Goal: Find specific page/section: Find specific page/section

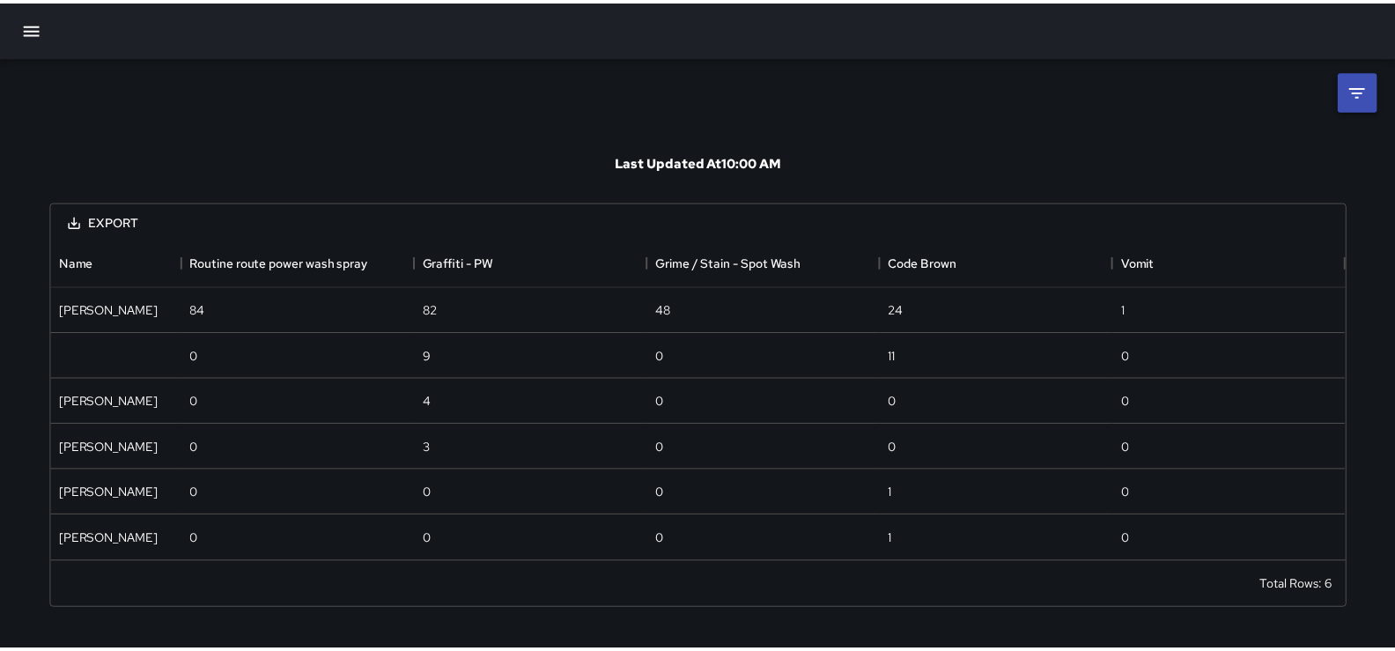
scroll to position [308, 1293]
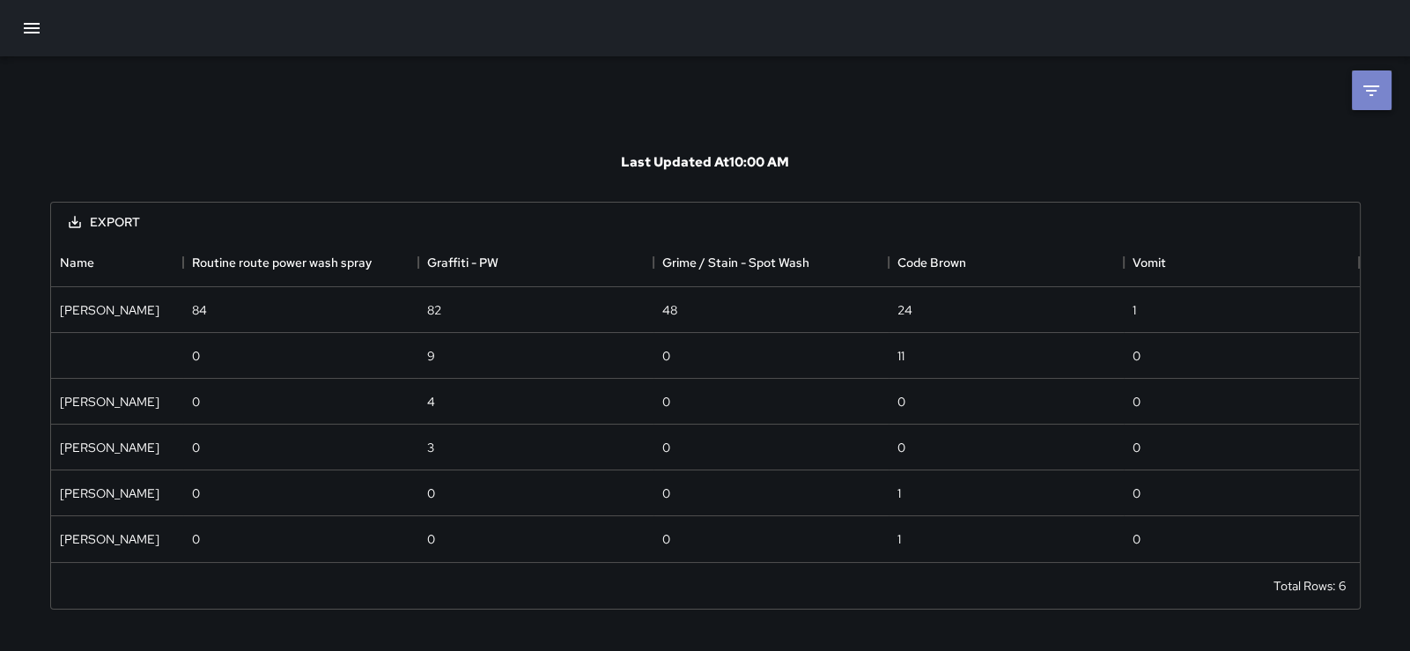
click at [1354, 92] on li at bounding box center [1371, 90] width 40 height 40
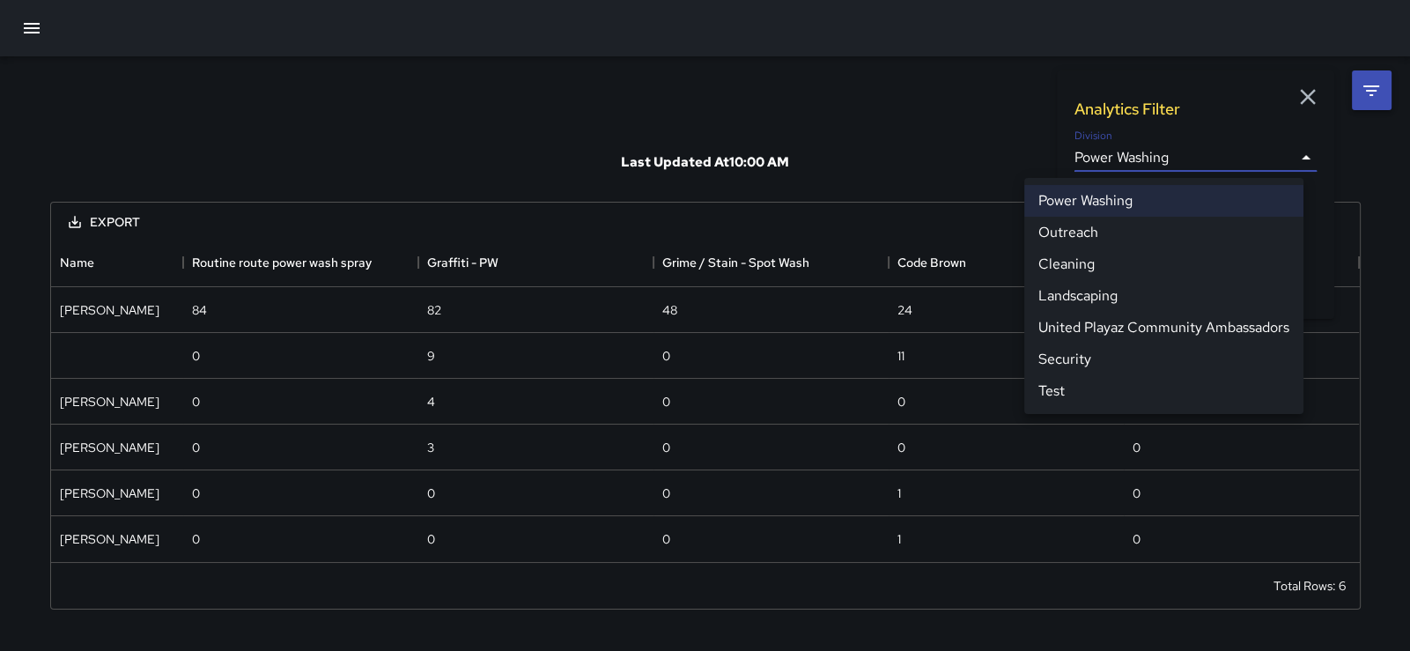
click at [1263, 157] on body "**********" at bounding box center [705, 325] width 1410 height 651
click at [1158, 375] on li "Security" at bounding box center [1163, 359] width 279 height 32
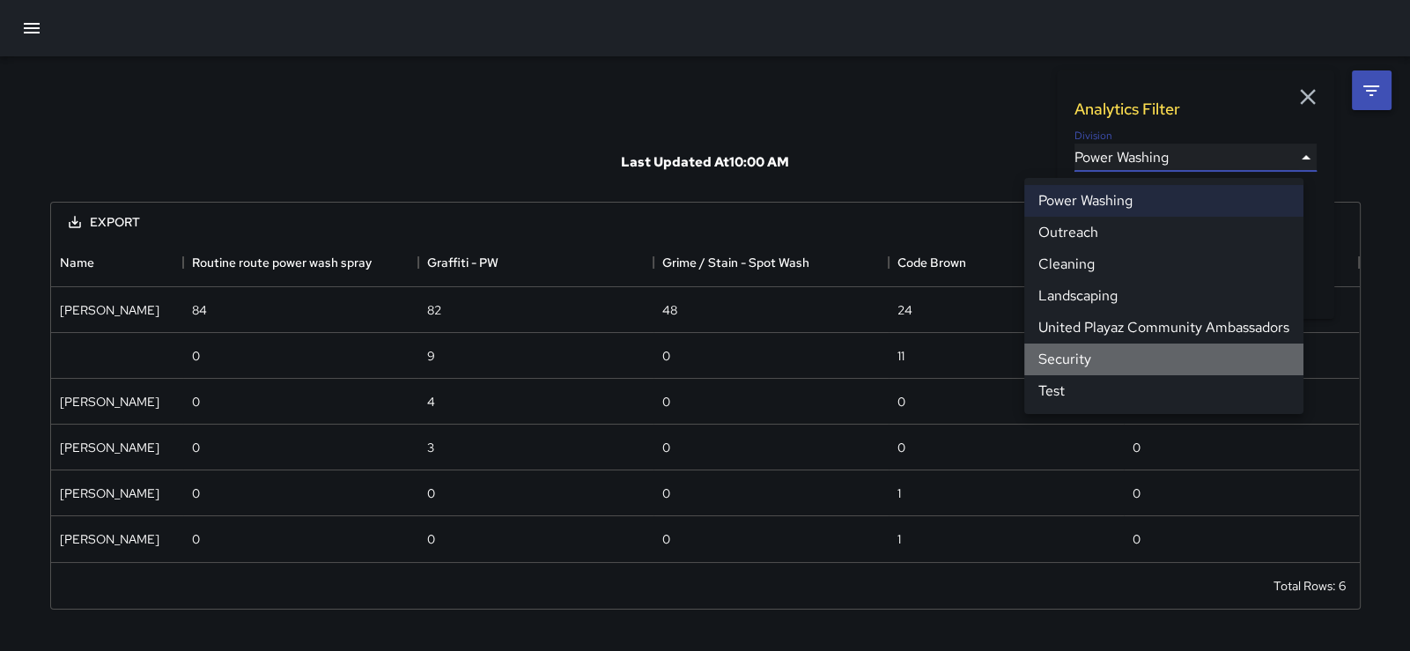
type input "**********"
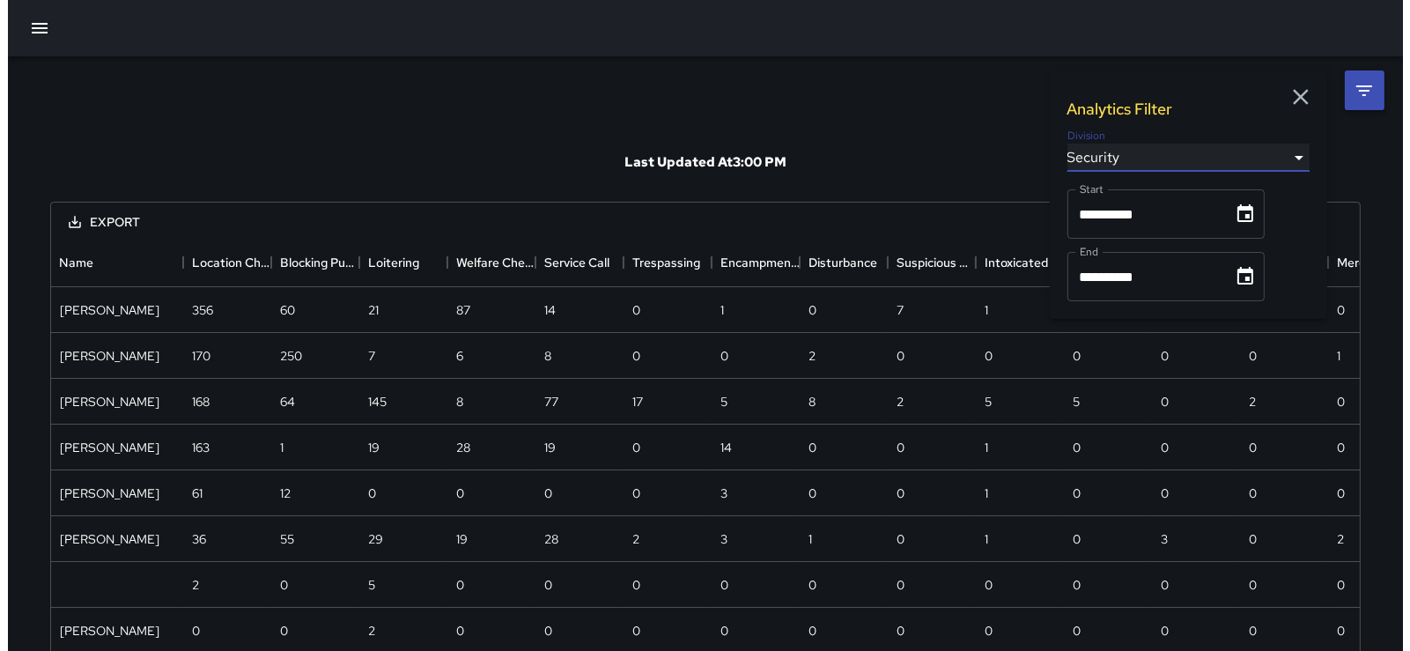
scroll to position [506, 1293]
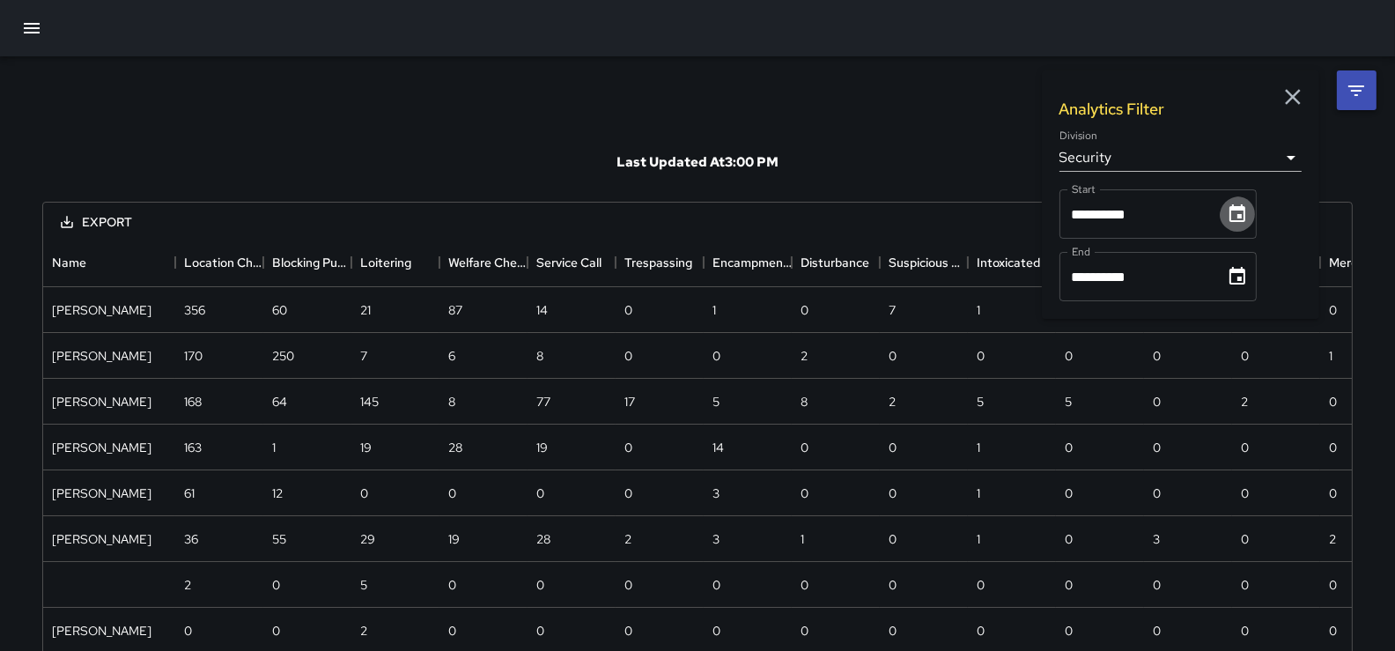
click at [1245, 222] on icon "Choose date, selected date is Aug 1, 2025" at bounding box center [1237, 213] width 16 height 18
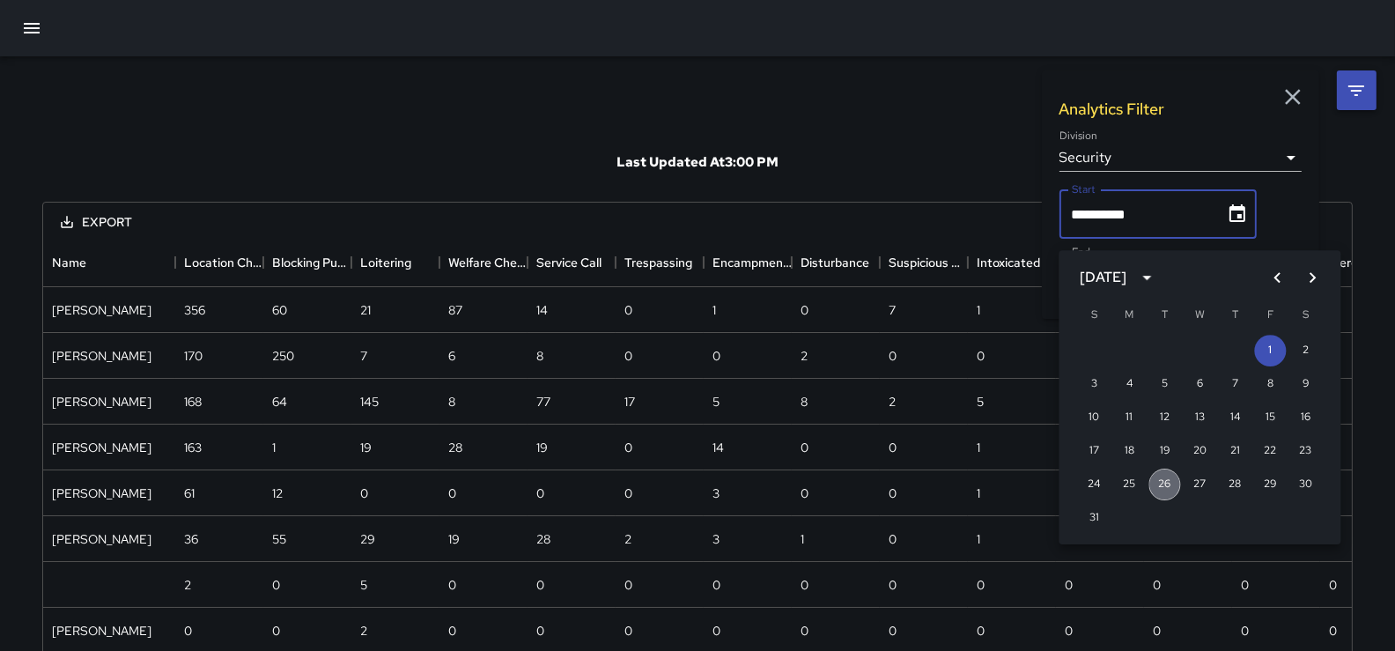
click at [1160, 478] on button "26" at bounding box center [1165, 484] width 32 height 32
type input "**********"
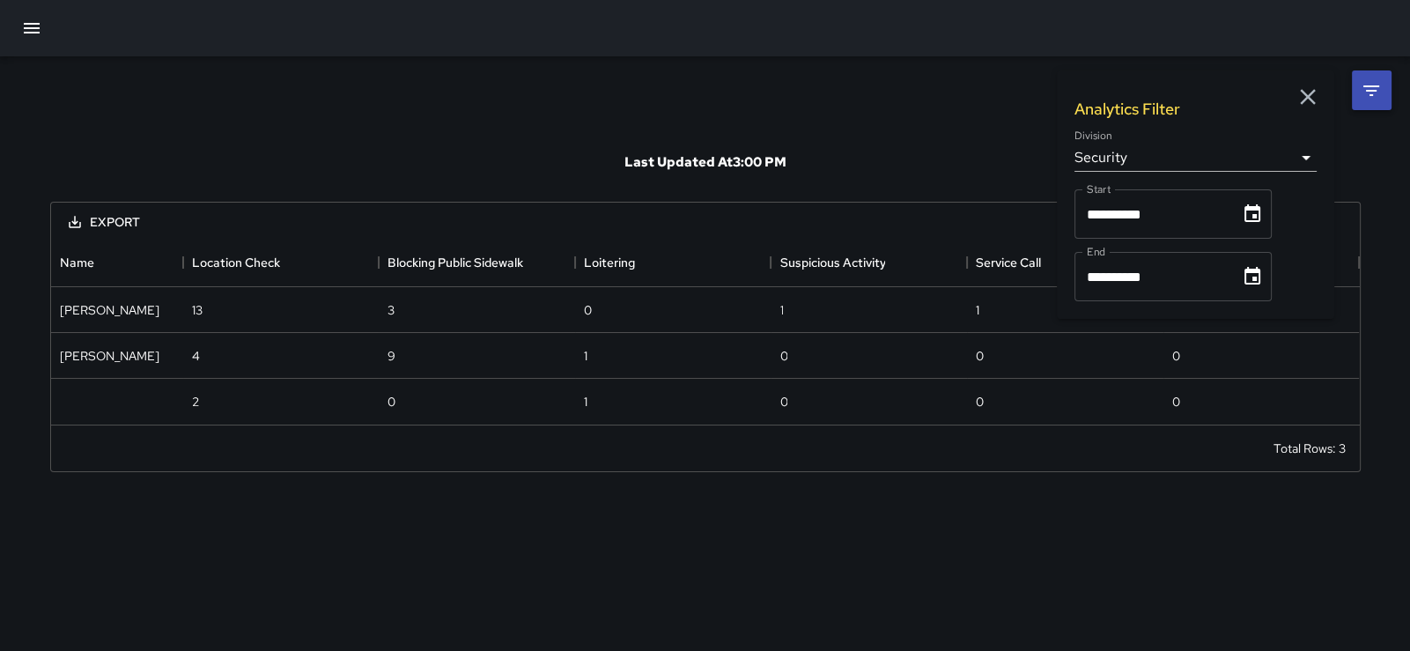
scroll to position [172, 1293]
click at [1263, 286] on icon "Choose date, selected date is Aug 31, 2025" at bounding box center [1251, 276] width 21 height 21
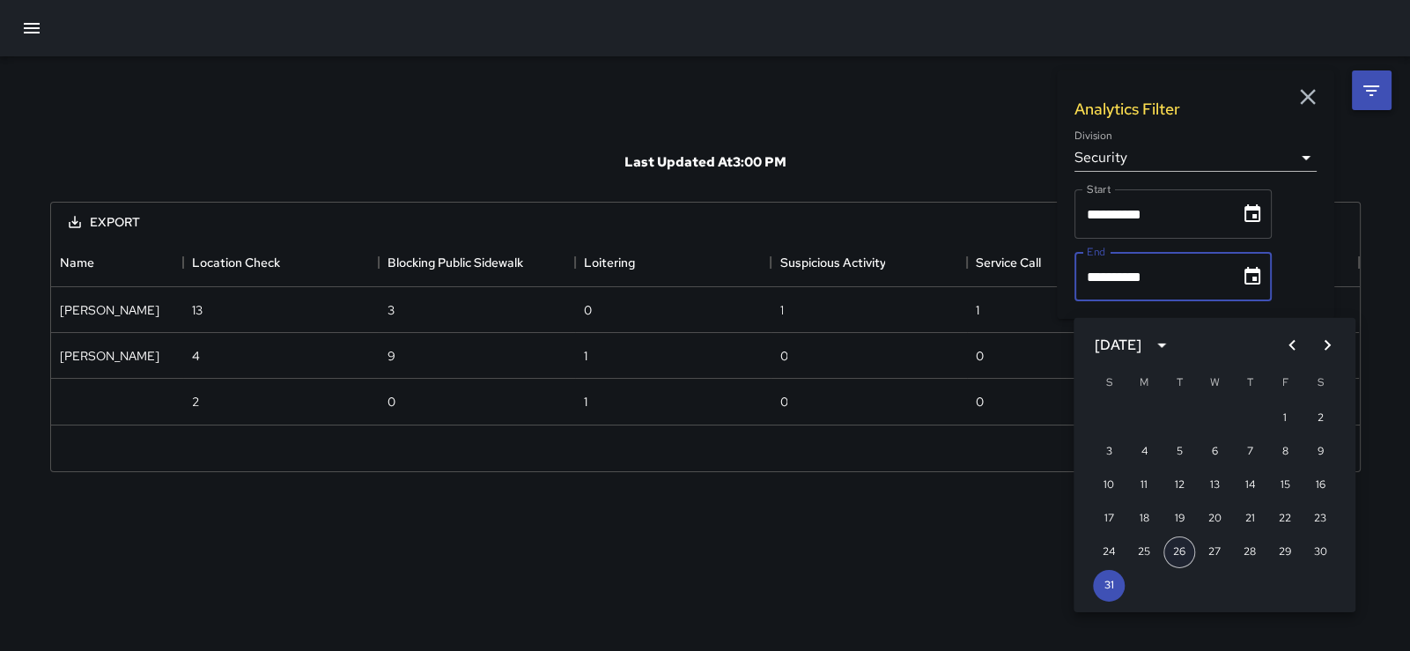
click at [1180, 545] on button "26" at bounding box center [1179, 552] width 32 height 32
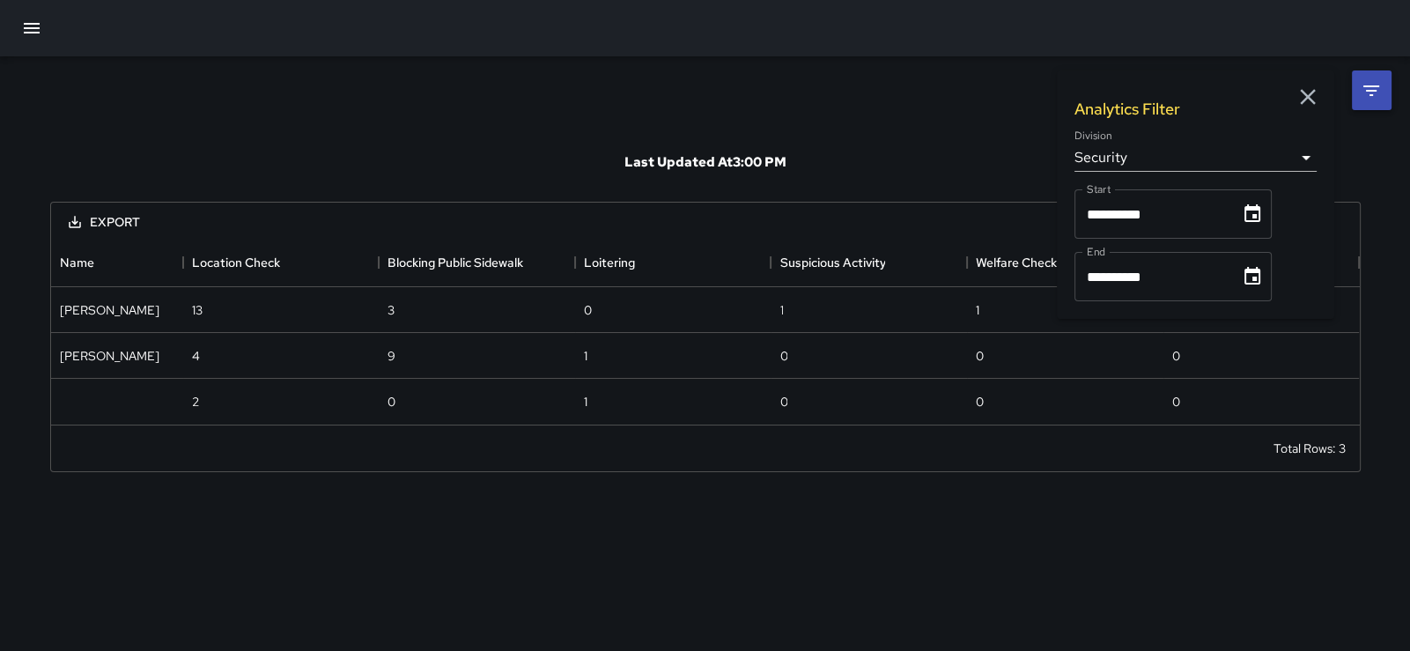
type input "**********"
click at [1307, 94] on icon "button" at bounding box center [1307, 97] width 26 height 26
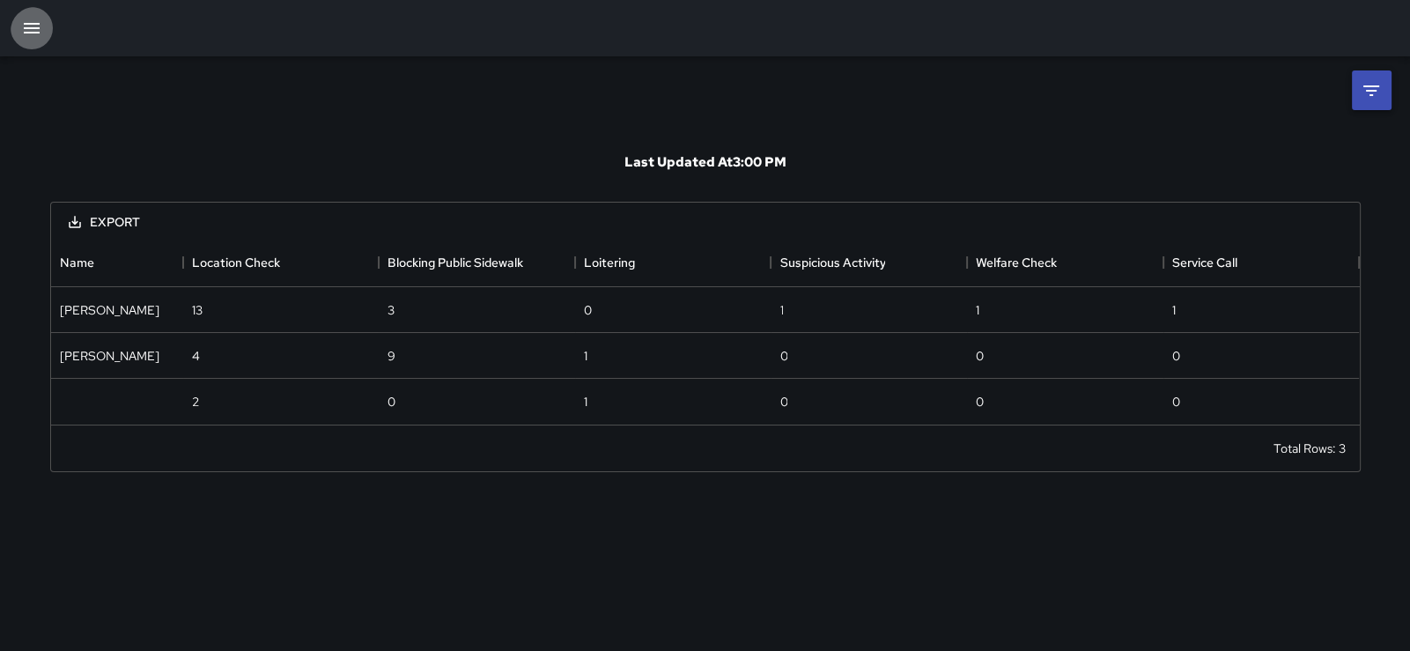
click at [33, 25] on icon "button" at bounding box center [31, 28] width 21 height 21
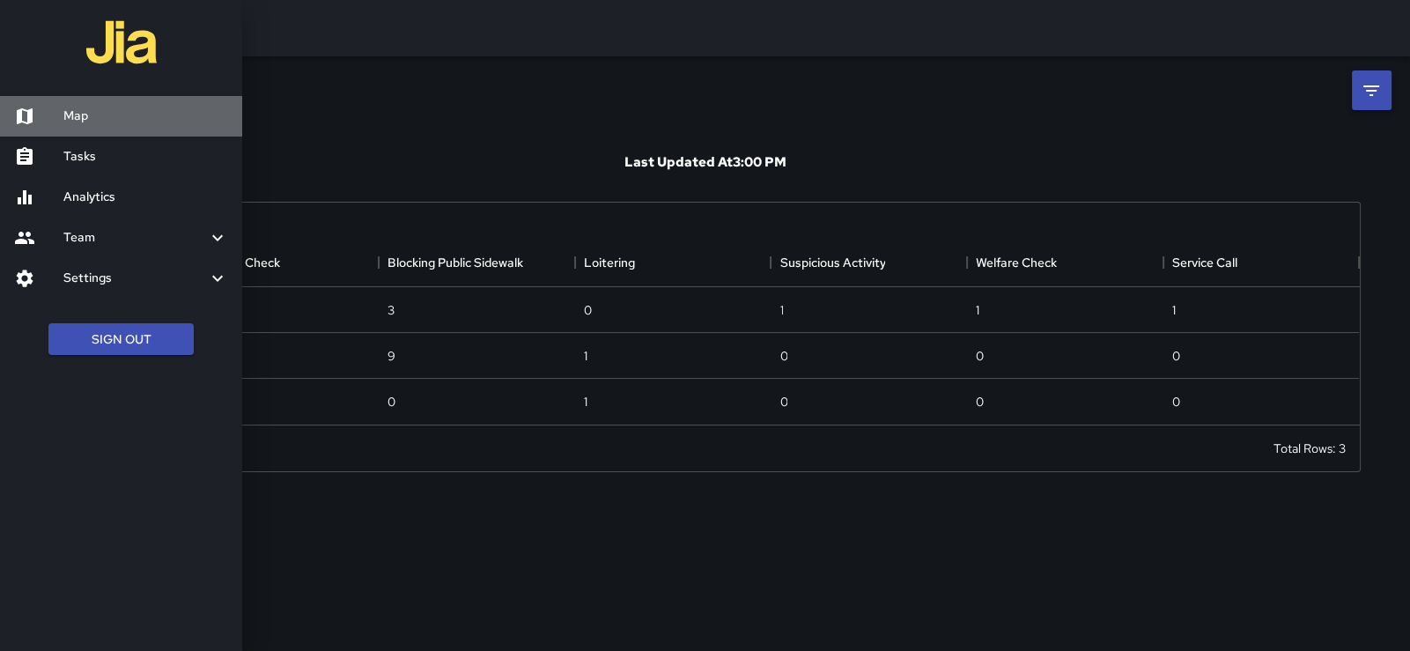
click at [97, 123] on h6 "Map" at bounding box center [145, 116] width 165 height 19
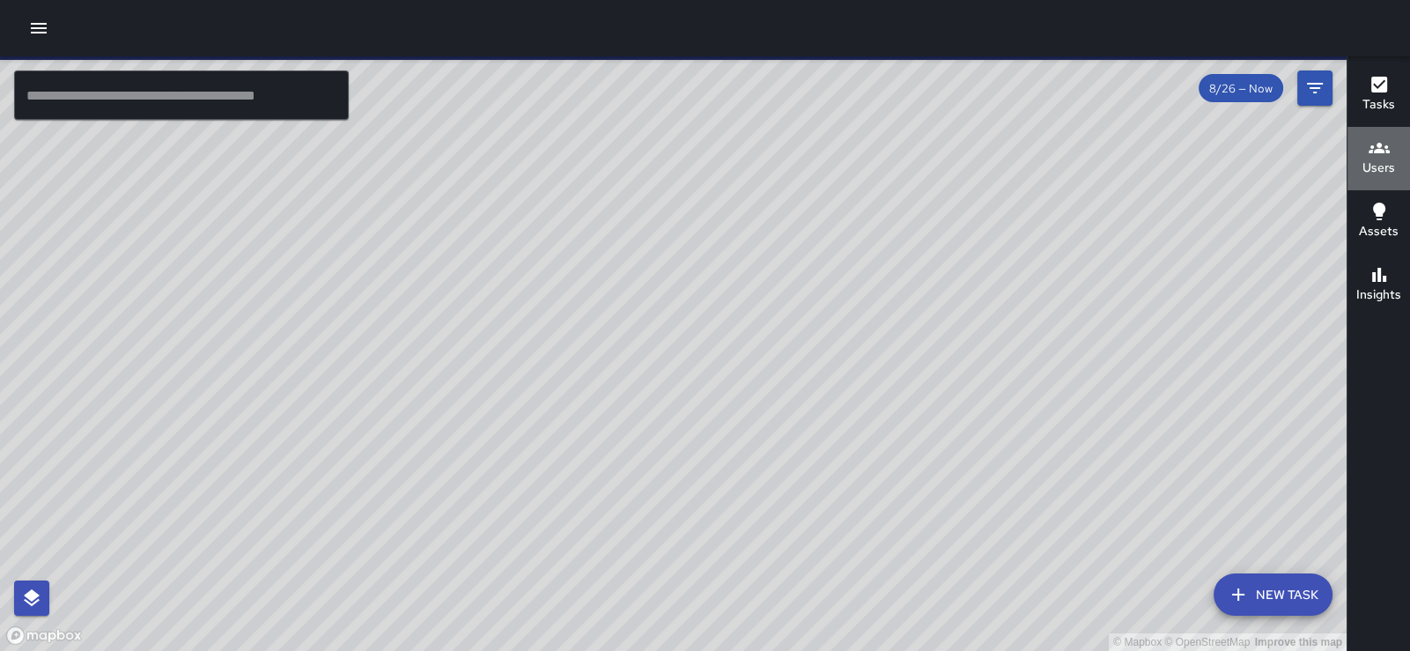
click at [1370, 161] on h6 "Users" at bounding box center [1378, 167] width 33 height 19
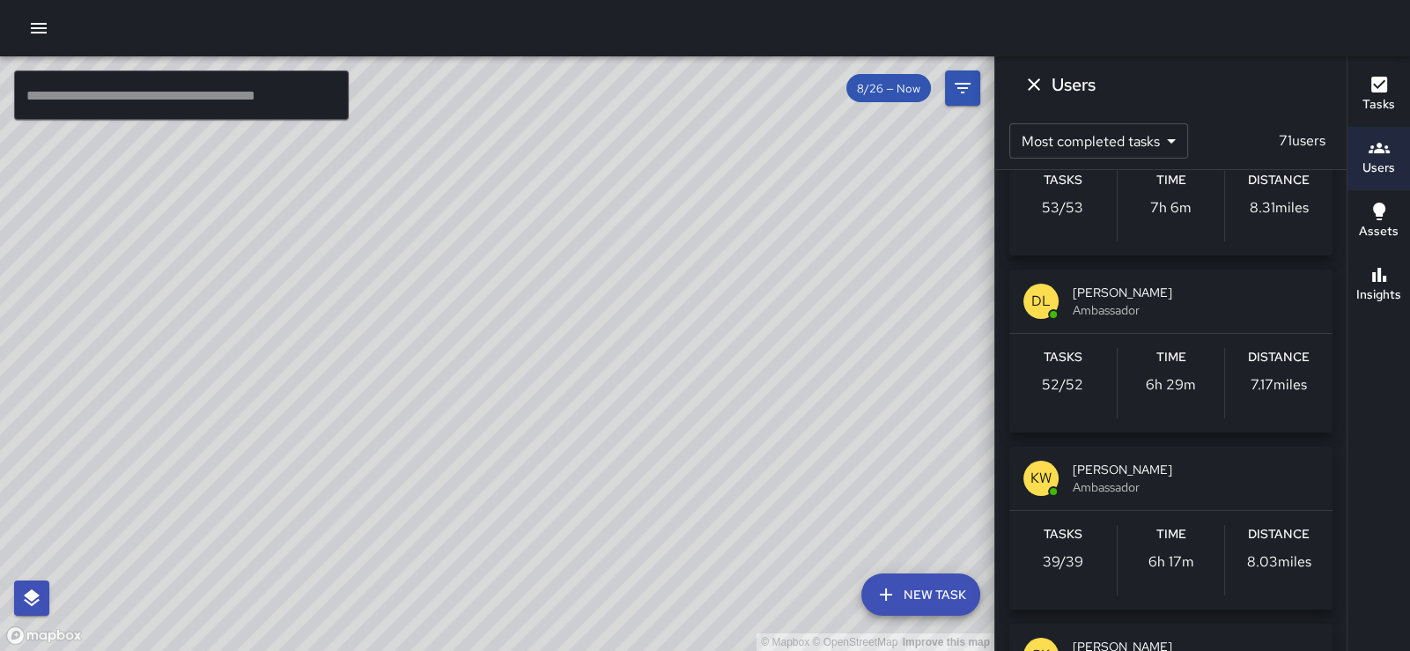
scroll to position [2105, 0]
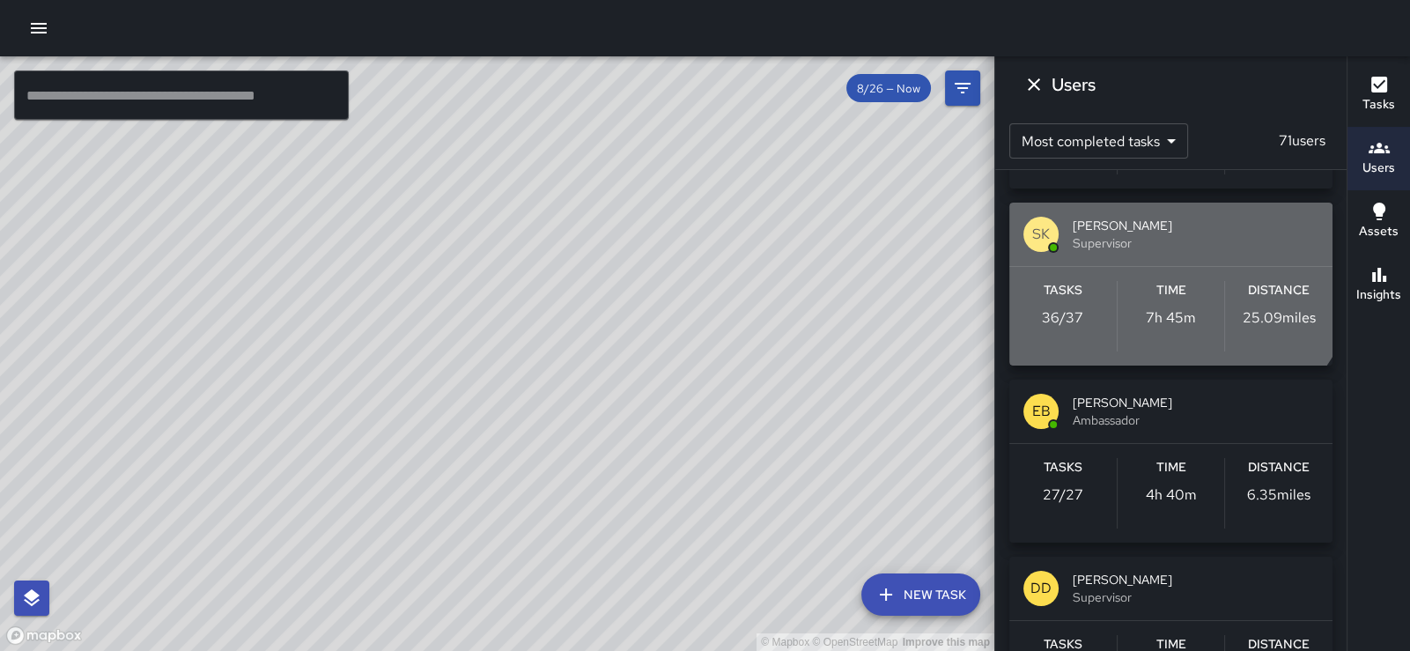
click at [1153, 252] on span "Supervisor" at bounding box center [1195, 243] width 246 height 18
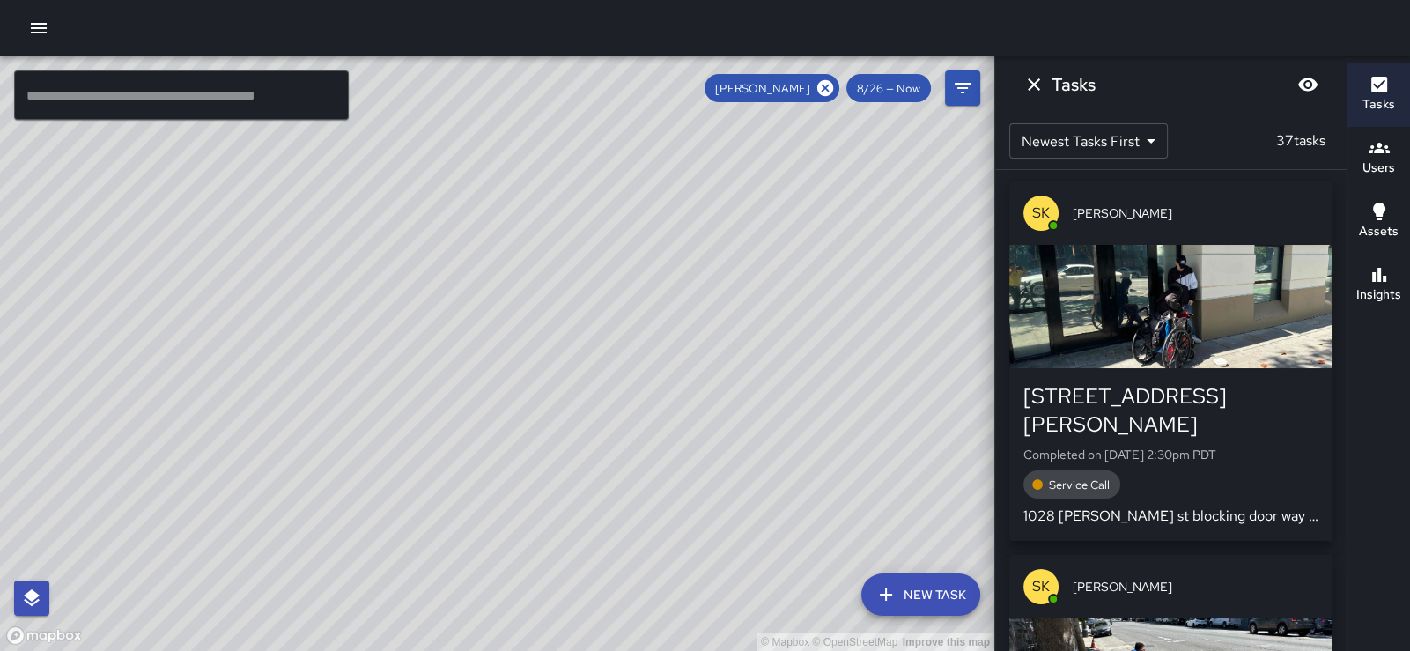
scroll to position [0, 0]
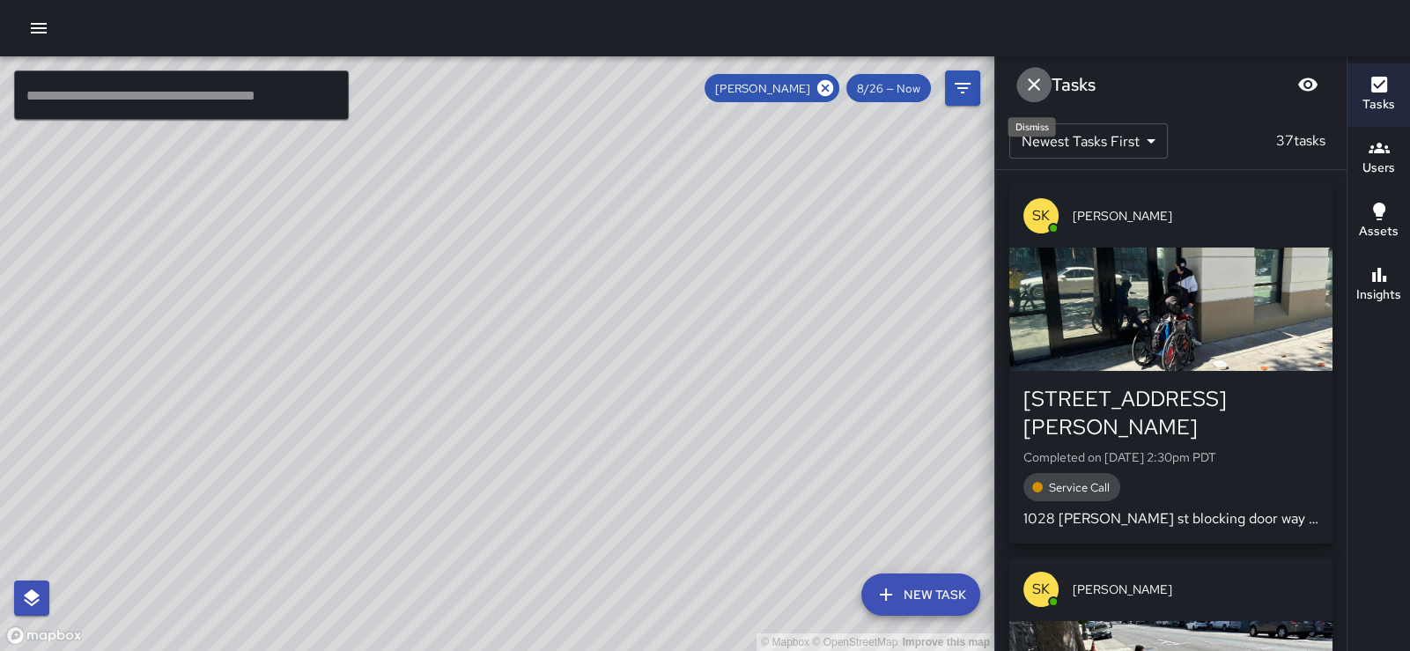
click at [1035, 88] on icon "Dismiss" at bounding box center [1033, 84] width 21 height 21
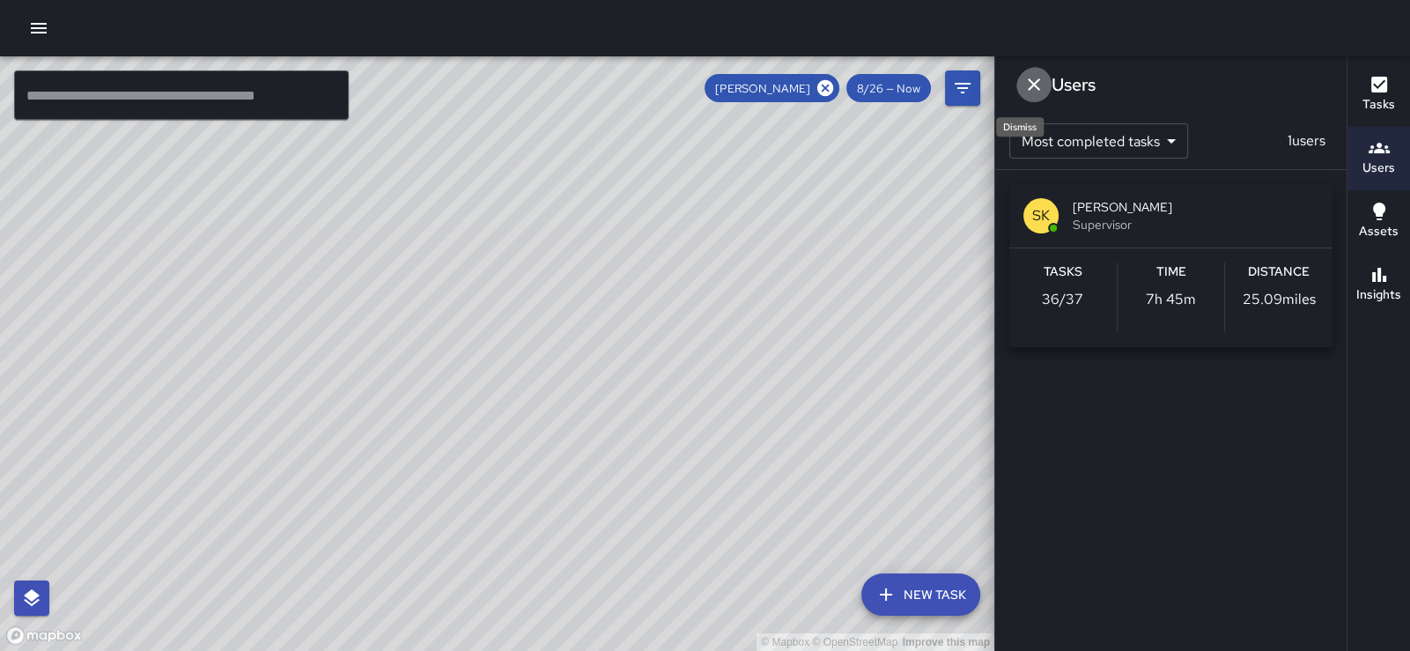
click at [1035, 88] on icon "Dismiss" at bounding box center [1033, 84] width 21 height 21
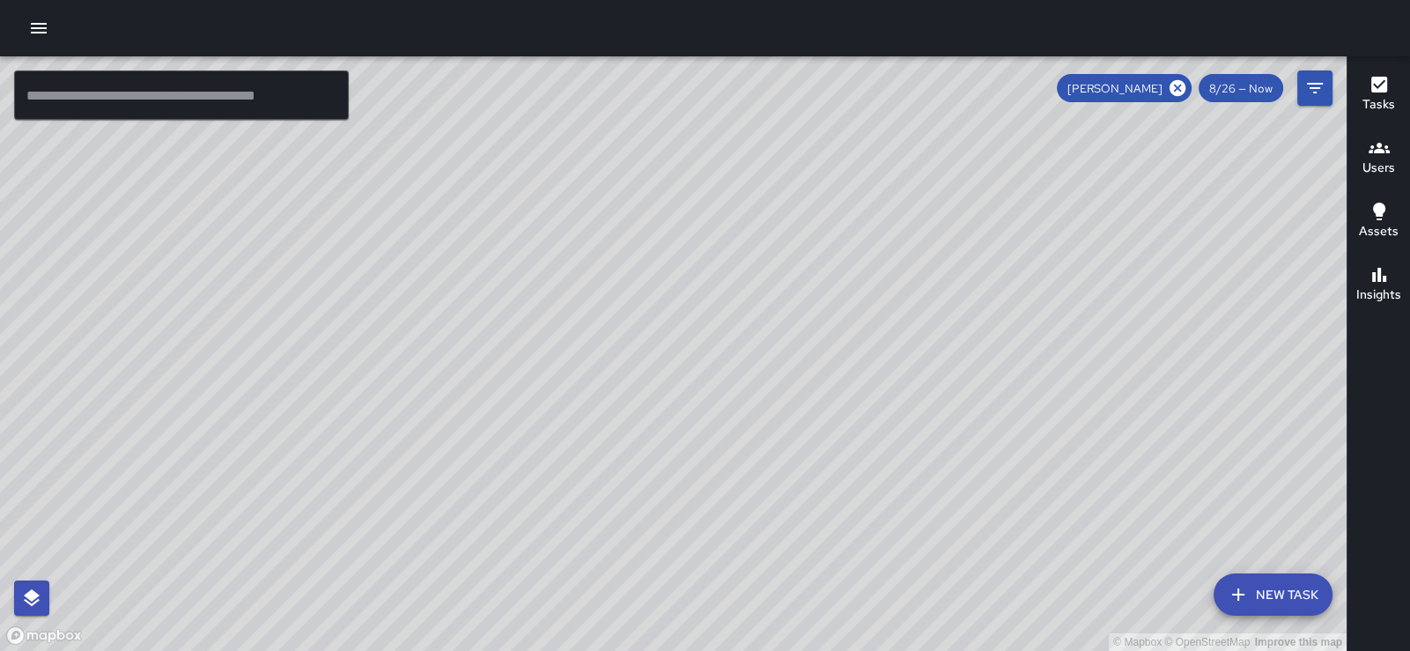
drag, startPoint x: 705, startPoint y: 443, endPoint x: 628, endPoint y: 530, distance: 116.6
click at [628, 530] on div "© Mapbox © OpenStreetMap Improve this map" at bounding box center [673, 353] width 1346 height 594
drag, startPoint x: 1138, startPoint y: 188, endPoint x: 800, endPoint y: 204, distance: 337.6
click at [800, 204] on div "© Mapbox © OpenStreetMap Improve this map" at bounding box center [673, 353] width 1346 height 594
click at [1375, 91] on icon "button" at bounding box center [1379, 85] width 16 height 16
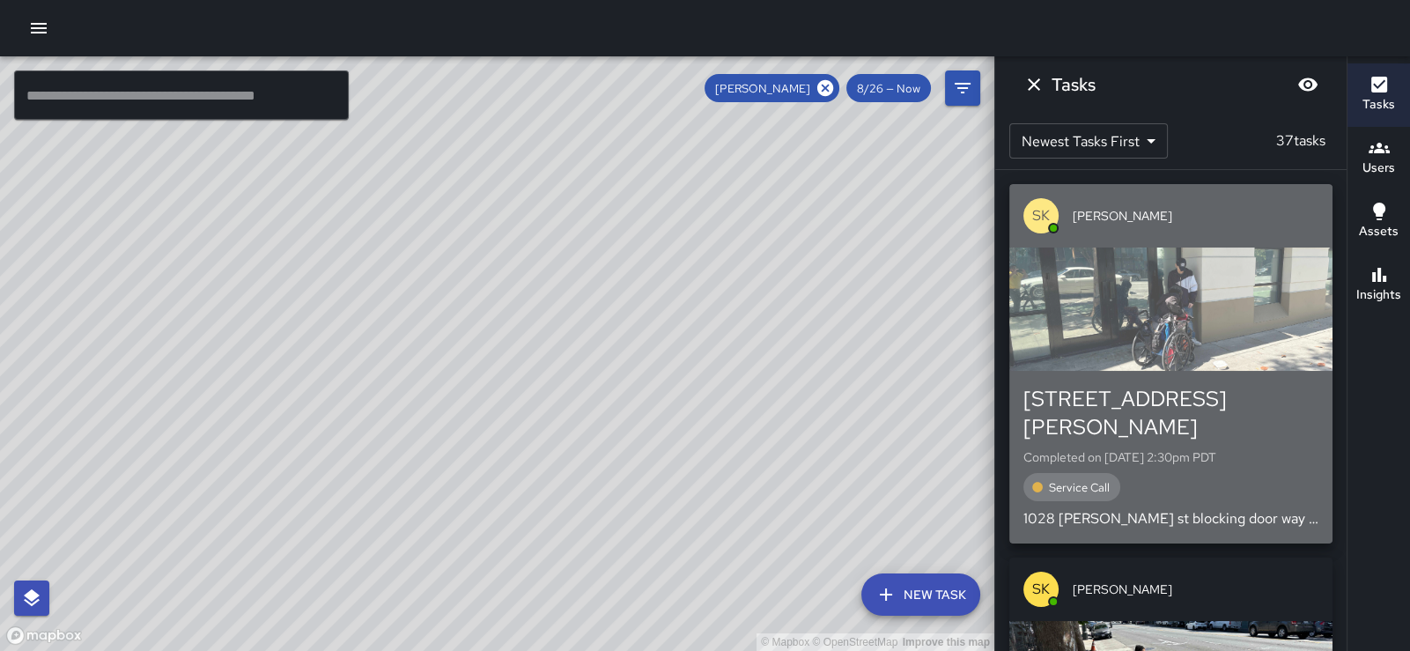
click at [1175, 454] on div "[STREET_ADDRESS][PERSON_NAME] Completed on [DATE] 2:30pm PDT Service Call [STRE…" at bounding box center [1170, 457] width 295 height 144
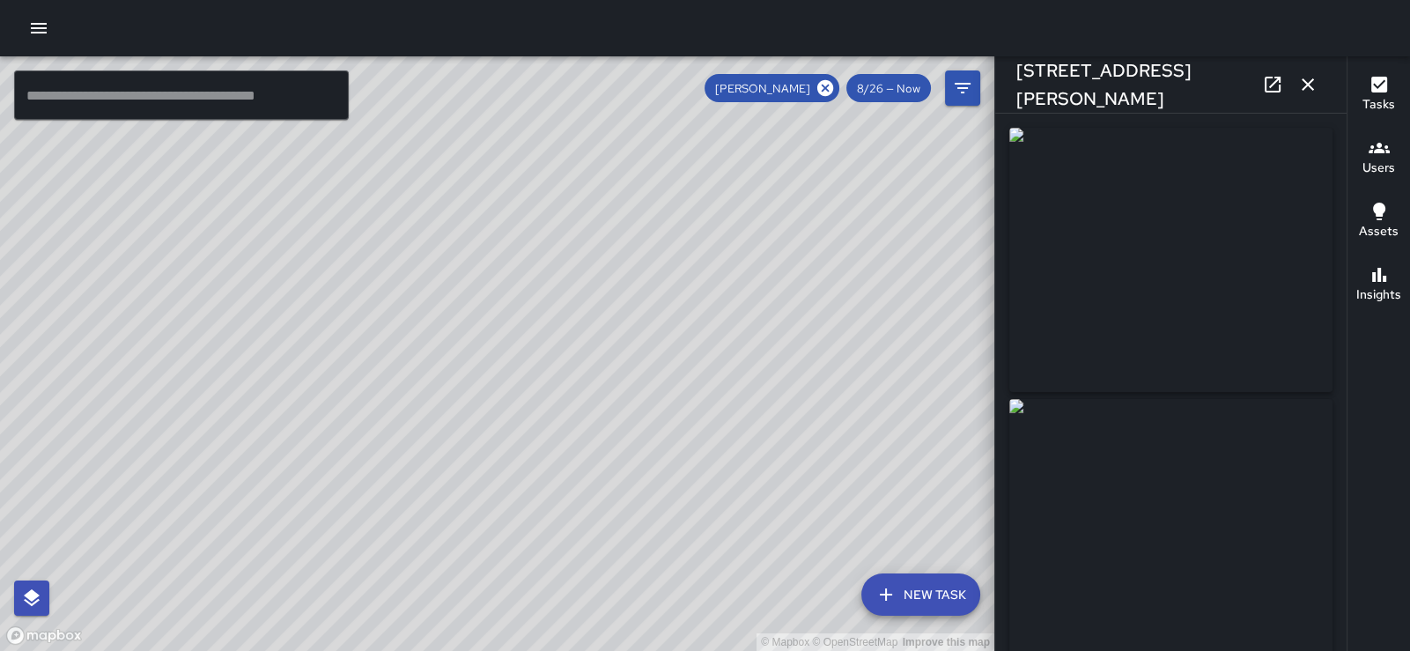
type input "**********"
click at [1301, 91] on icon "button" at bounding box center [1307, 84] width 12 height 12
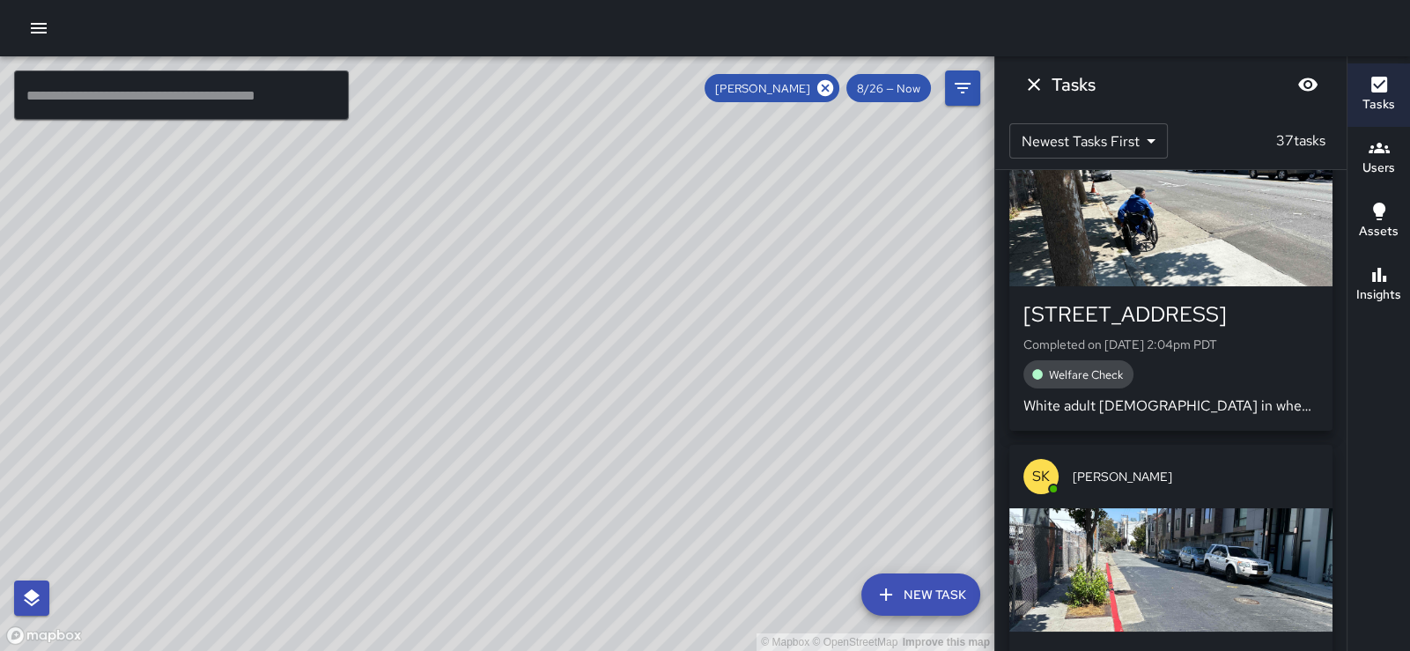
scroll to position [36, 0]
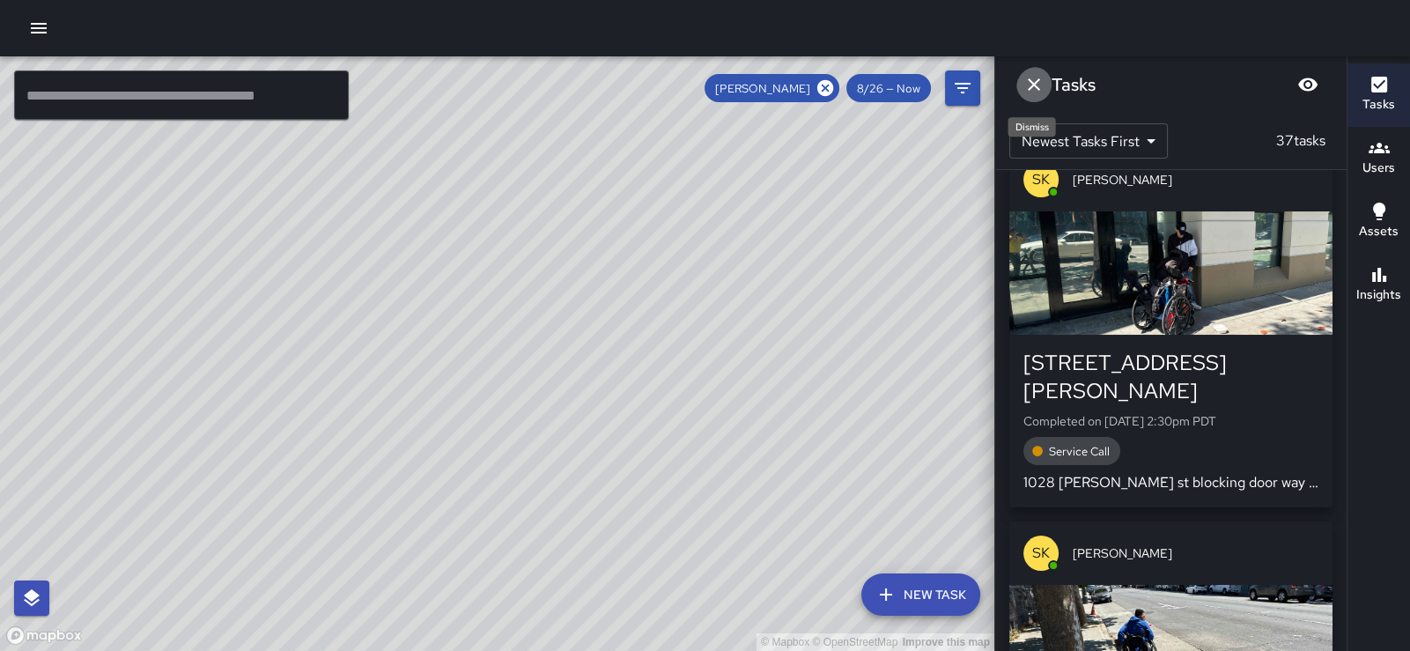
click at [1039, 89] on icon "Dismiss" at bounding box center [1033, 84] width 21 height 21
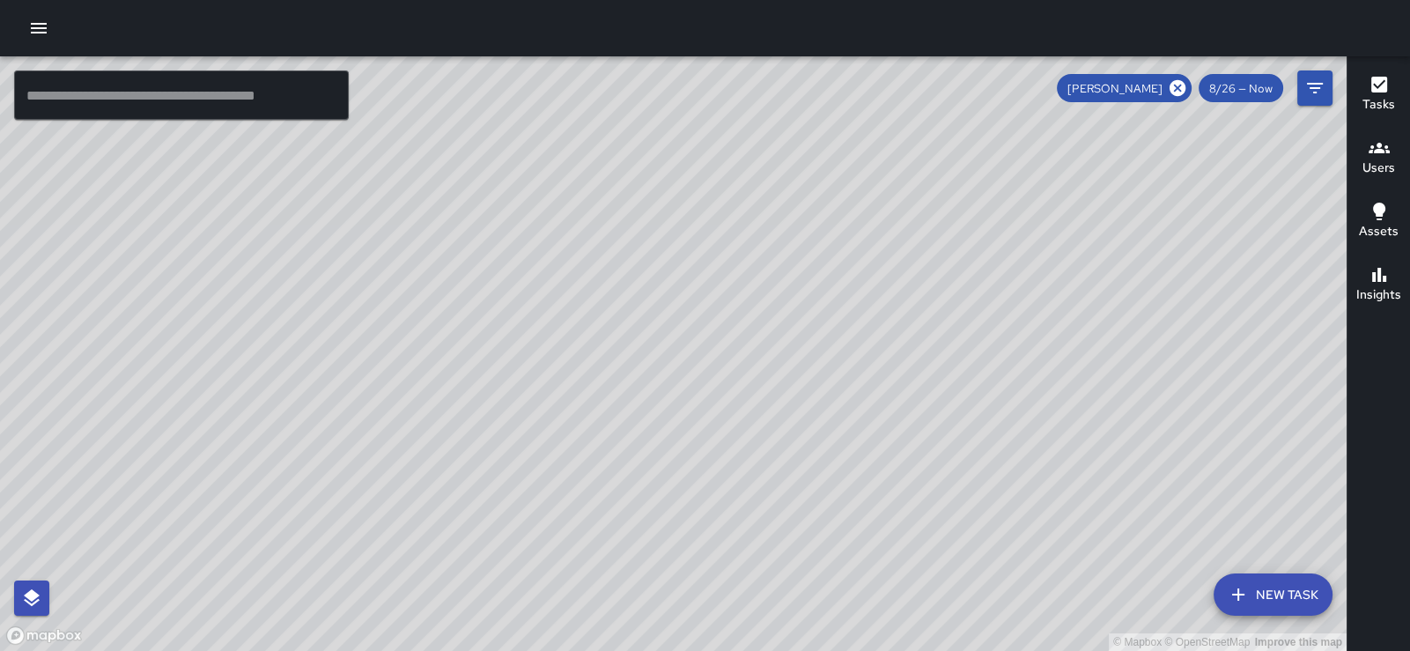
drag, startPoint x: 1134, startPoint y: 264, endPoint x: 1043, endPoint y: 235, distance: 95.2
click at [1043, 235] on div "© Mapbox © OpenStreetMap Improve this map" at bounding box center [673, 353] width 1346 height 594
drag, startPoint x: 1043, startPoint y: 235, endPoint x: 709, endPoint y: 252, distance: 335.0
click at [709, 252] on div "© Mapbox © OpenStreetMap Improve this map" at bounding box center [673, 353] width 1346 height 594
